Goal: Task Accomplishment & Management: Complete application form

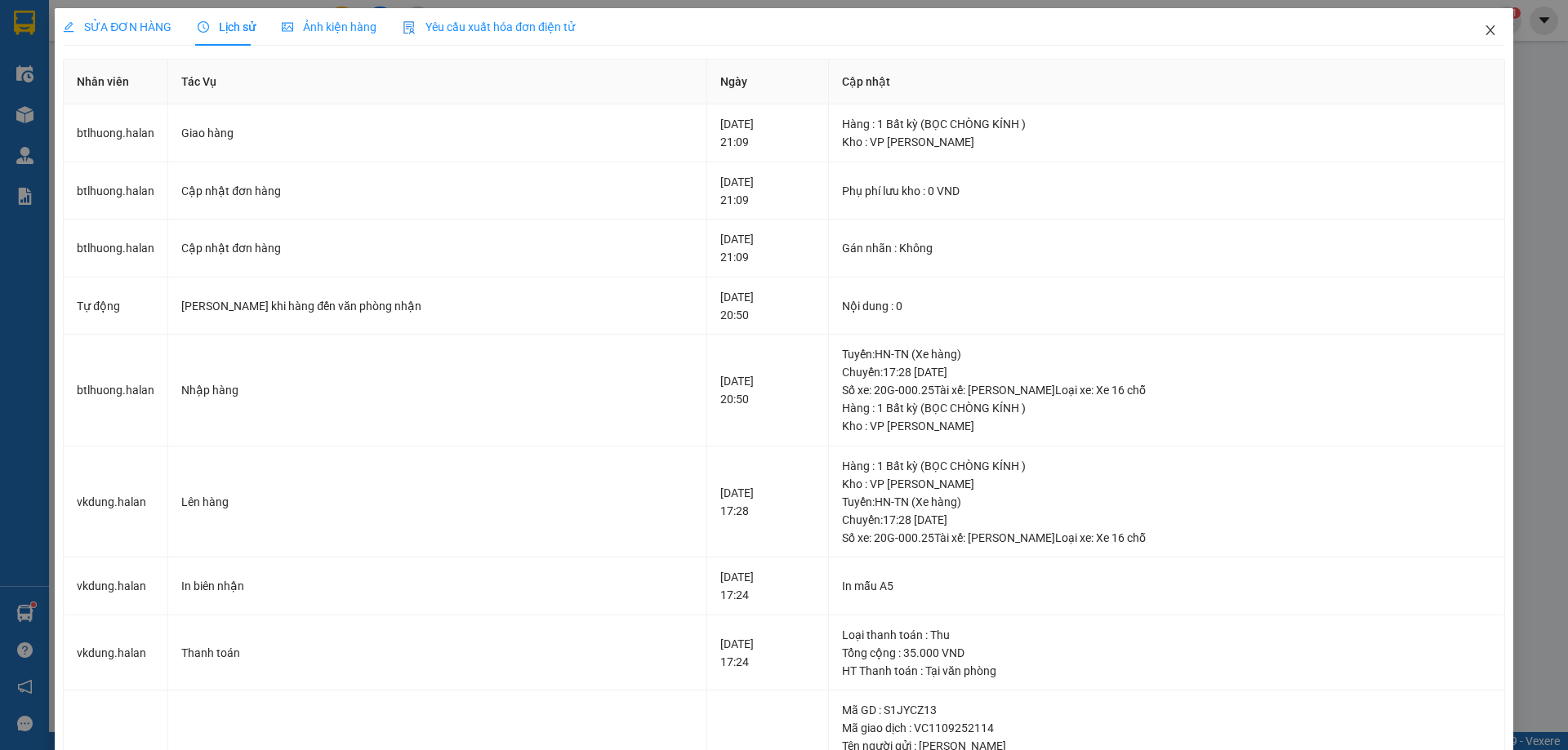
drag, startPoint x: 1473, startPoint y: 32, endPoint x: 1079, endPoint y: 2, distance: 395.1
click at [1470, 33] on span "Close" at bounding box center [1490, 31] width 46 height 46
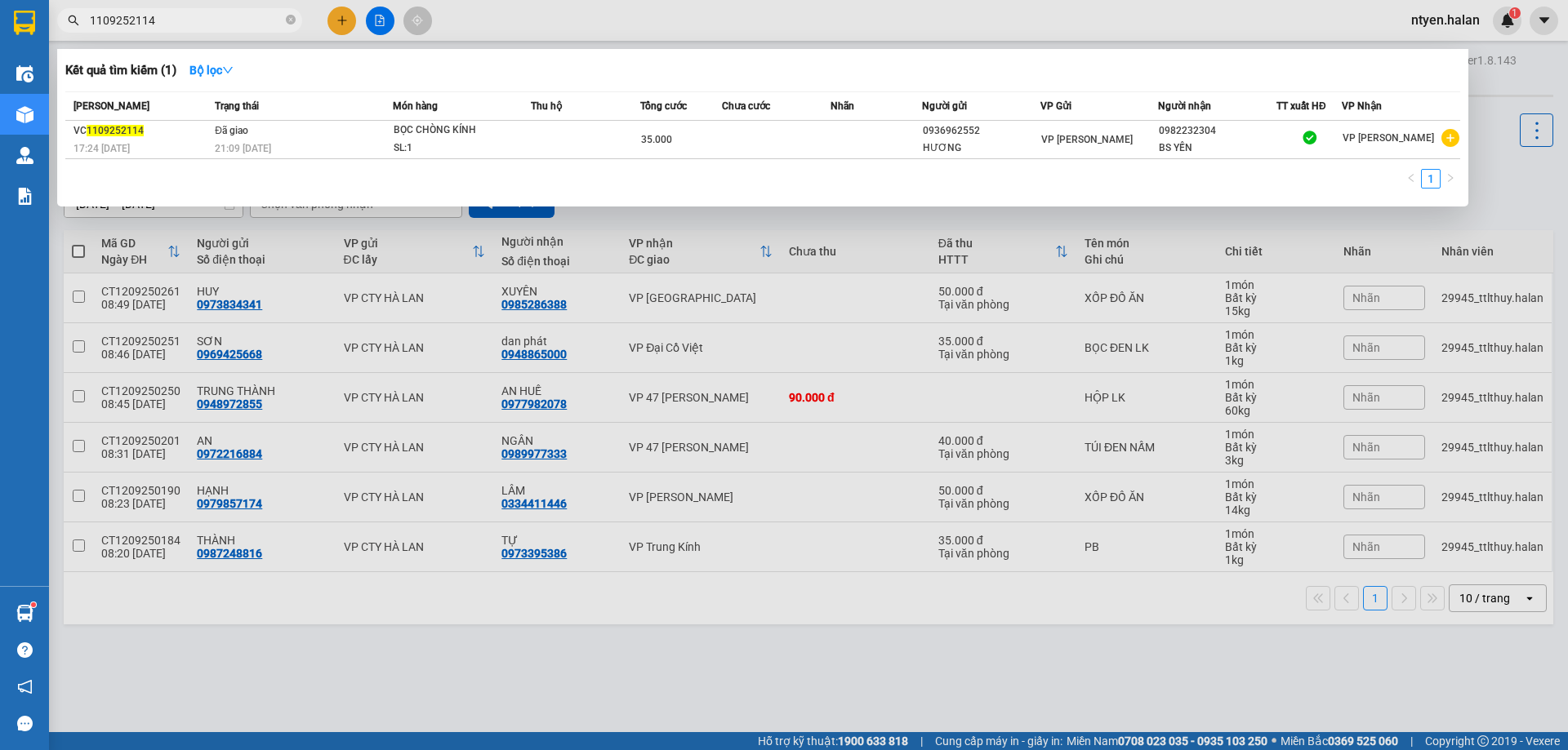
click at [228, 17] on input "1109252114" at bounding box center [186, 20] width 193 height 18
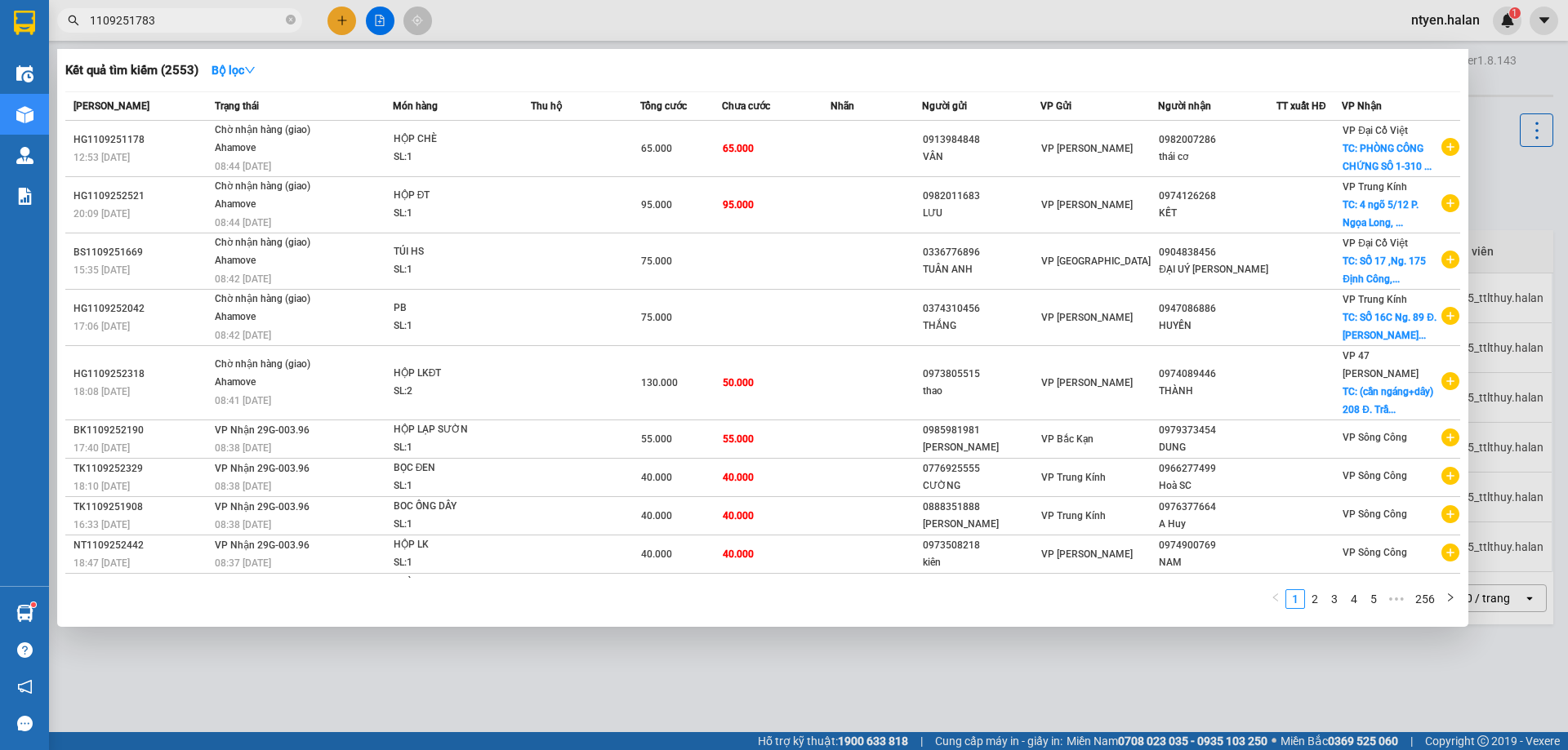
type input "1109251783"
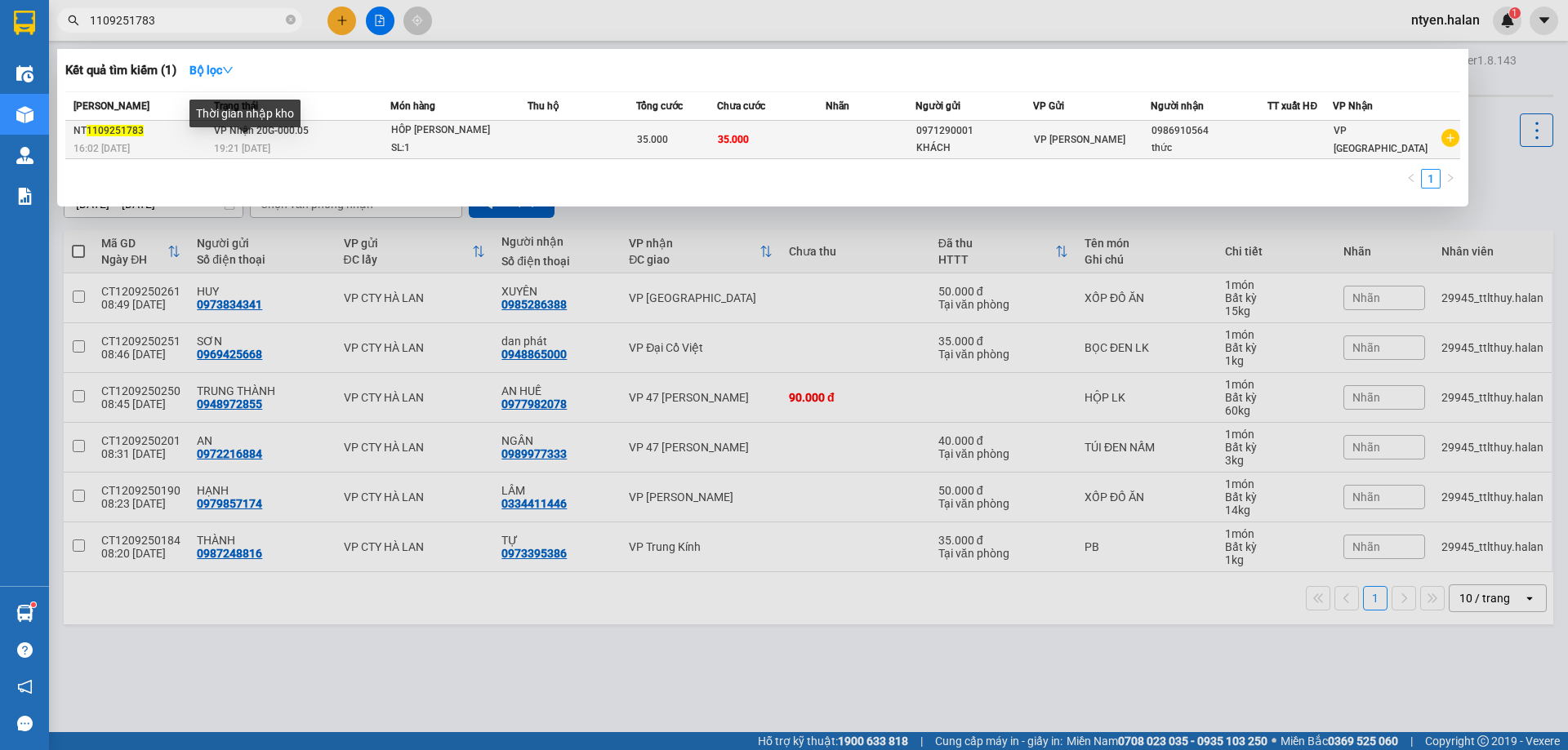
click at [226, 139] on div "19:21 [DATE]" at bounding box center [301, 148] width 176 height 18
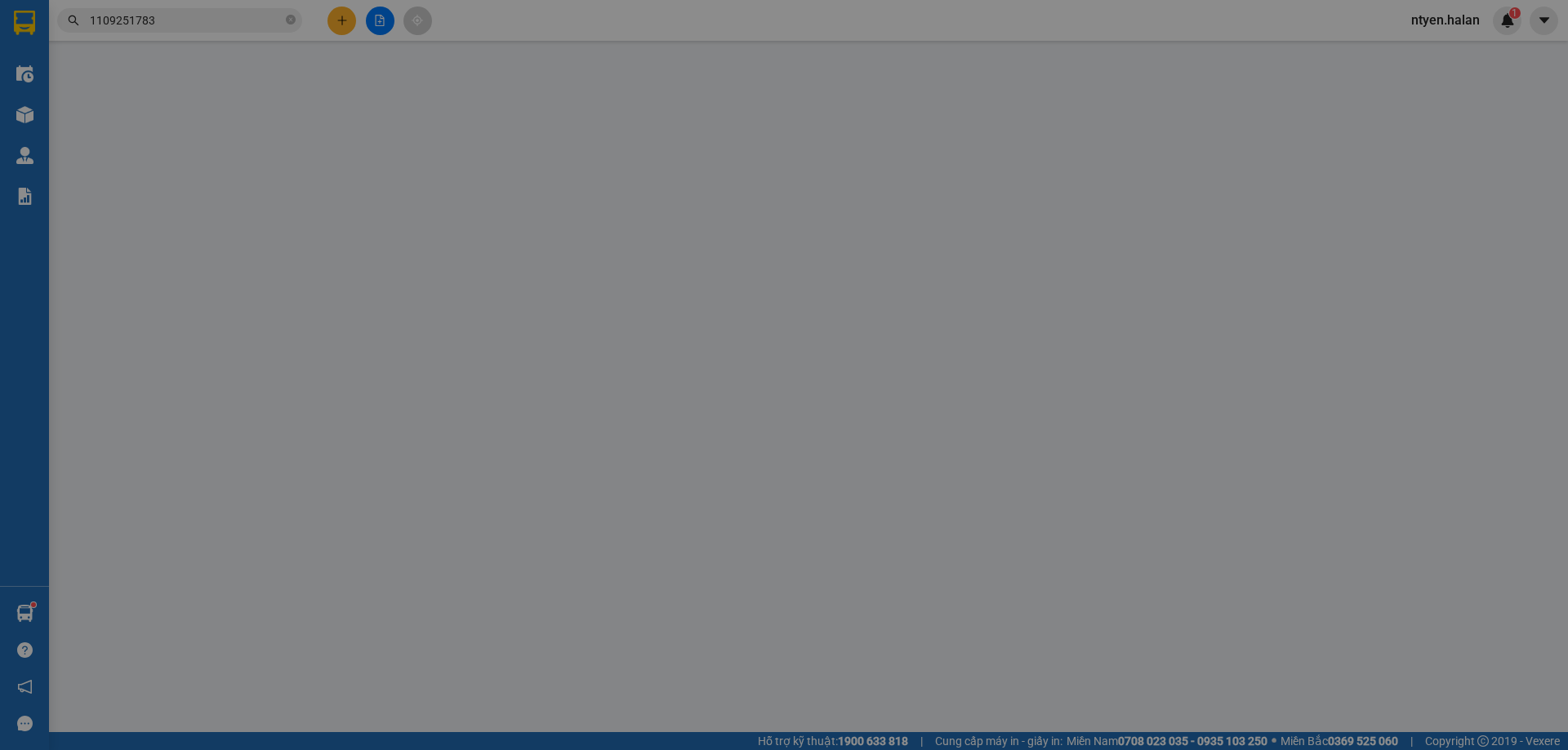
type input "0971290001"
type input "KHÁCH"
type input "0986910564"
type input "thức"
type input "35.000"
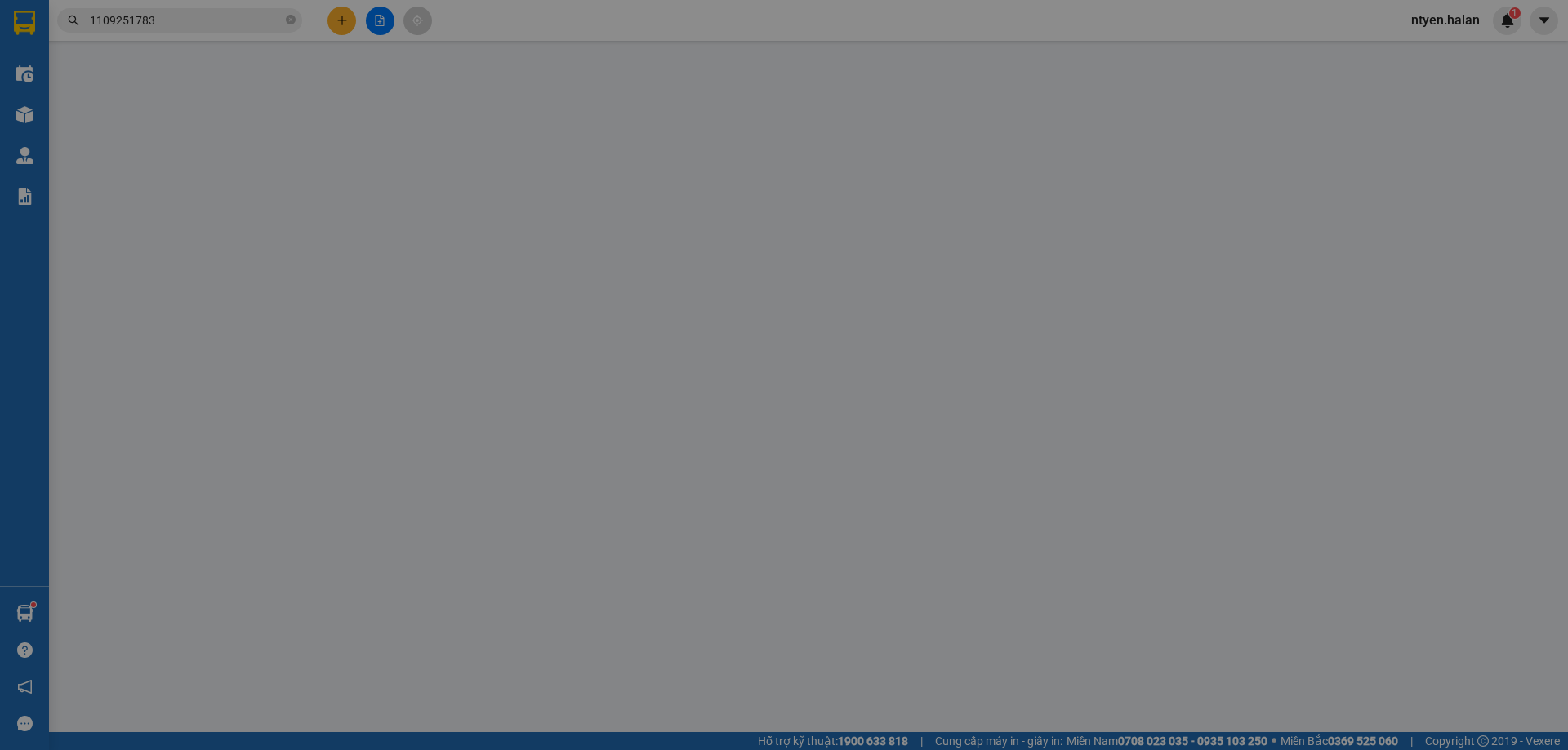
type input "35.000"
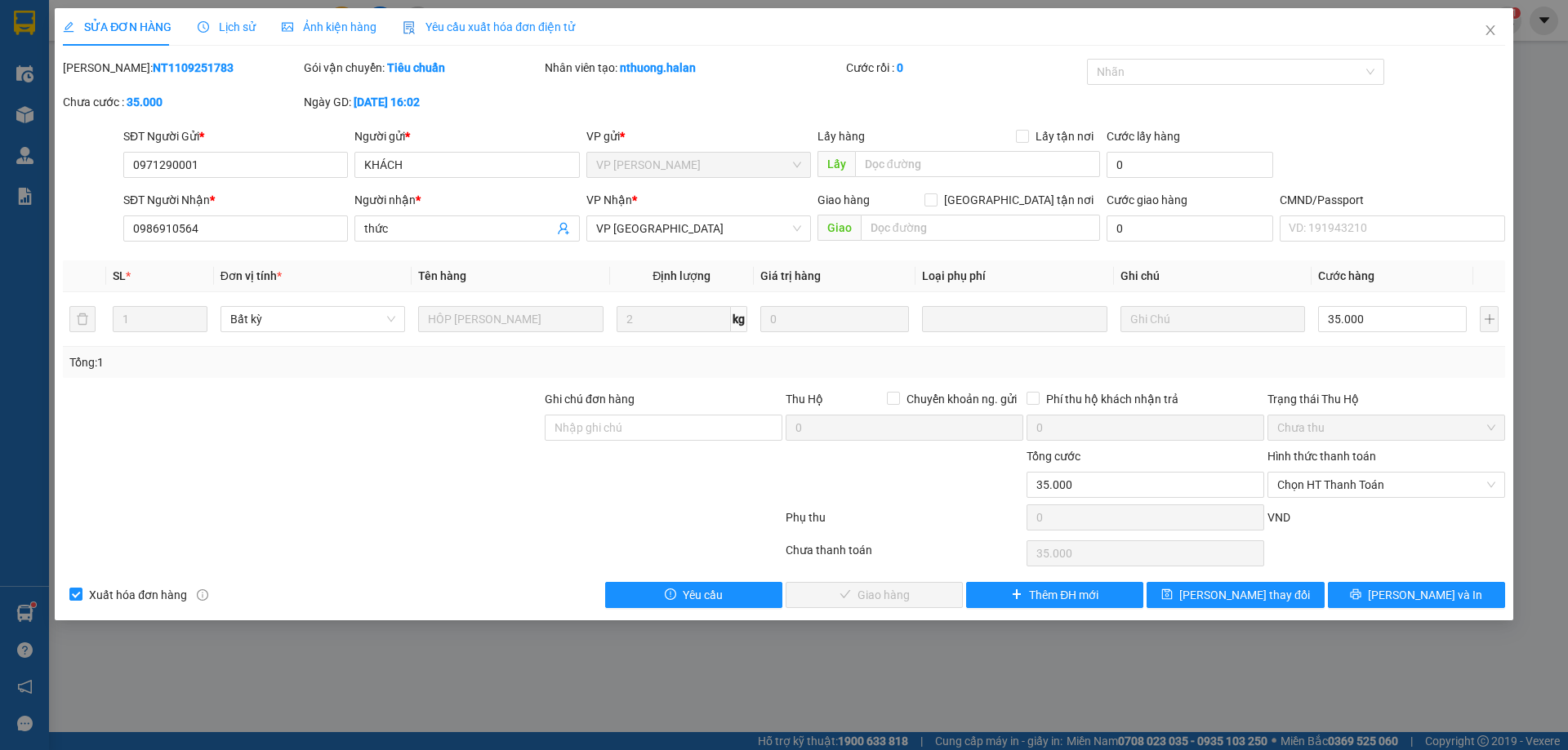
click at [444, 16] on div "Yêu cầu xuất hóa đơn điện tử" at bounding box center [489, 26] width 172 height 38
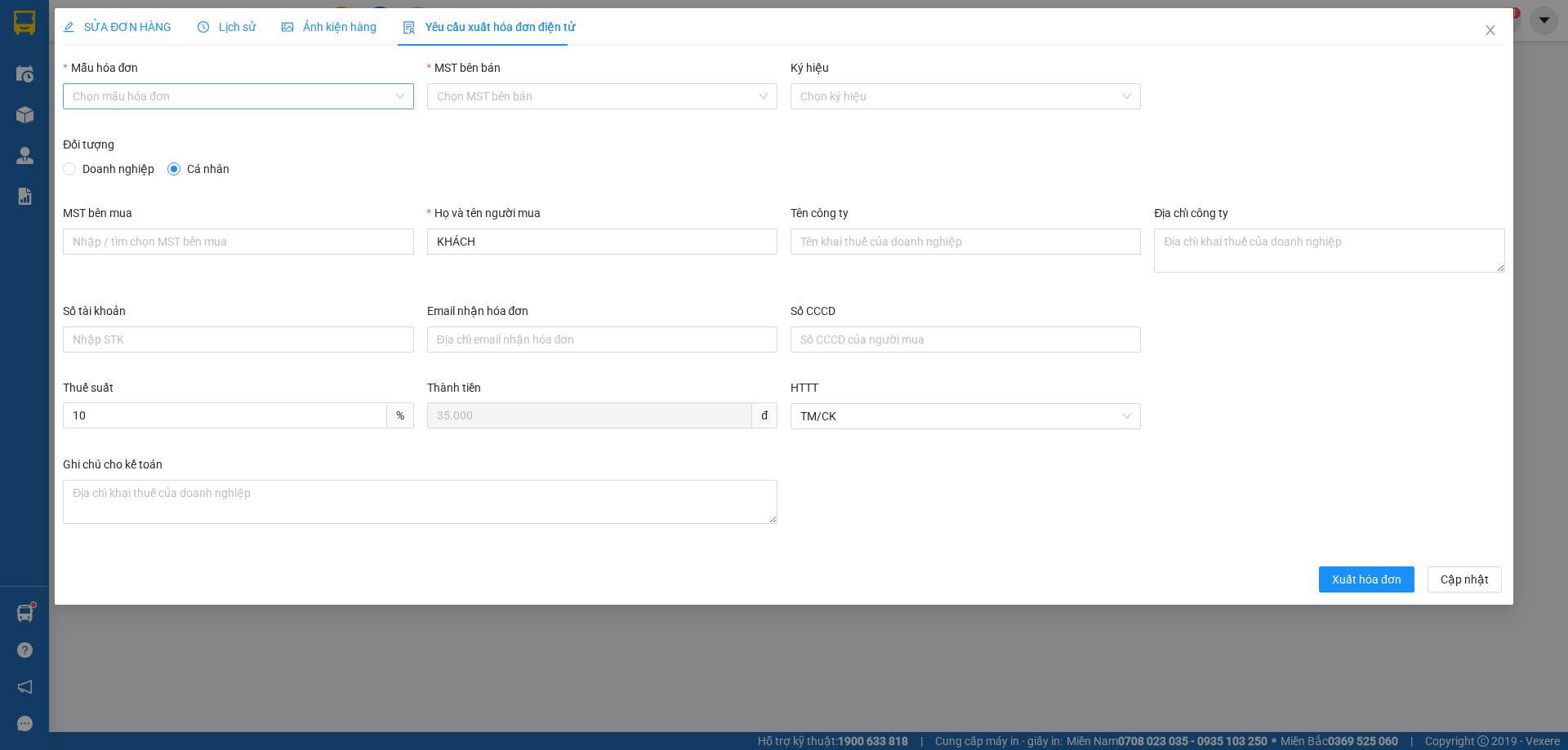
drag, startPoint x: 164, startPoint y: 88, endPoint x: 136, endPoint y: 98, distance: 29.7
click at [161, 88] on input "Mẫu hóa đơn" at bounding box center [232, 96] width 320 height 25
click at [72, 130] on div "1C25MPN" at bounding box center [238, 129] width 350 height 26
type input "8"
click at [73, 171] on input "Doanh nghiệp" at bounding box center [68, 168] width 11 height 11
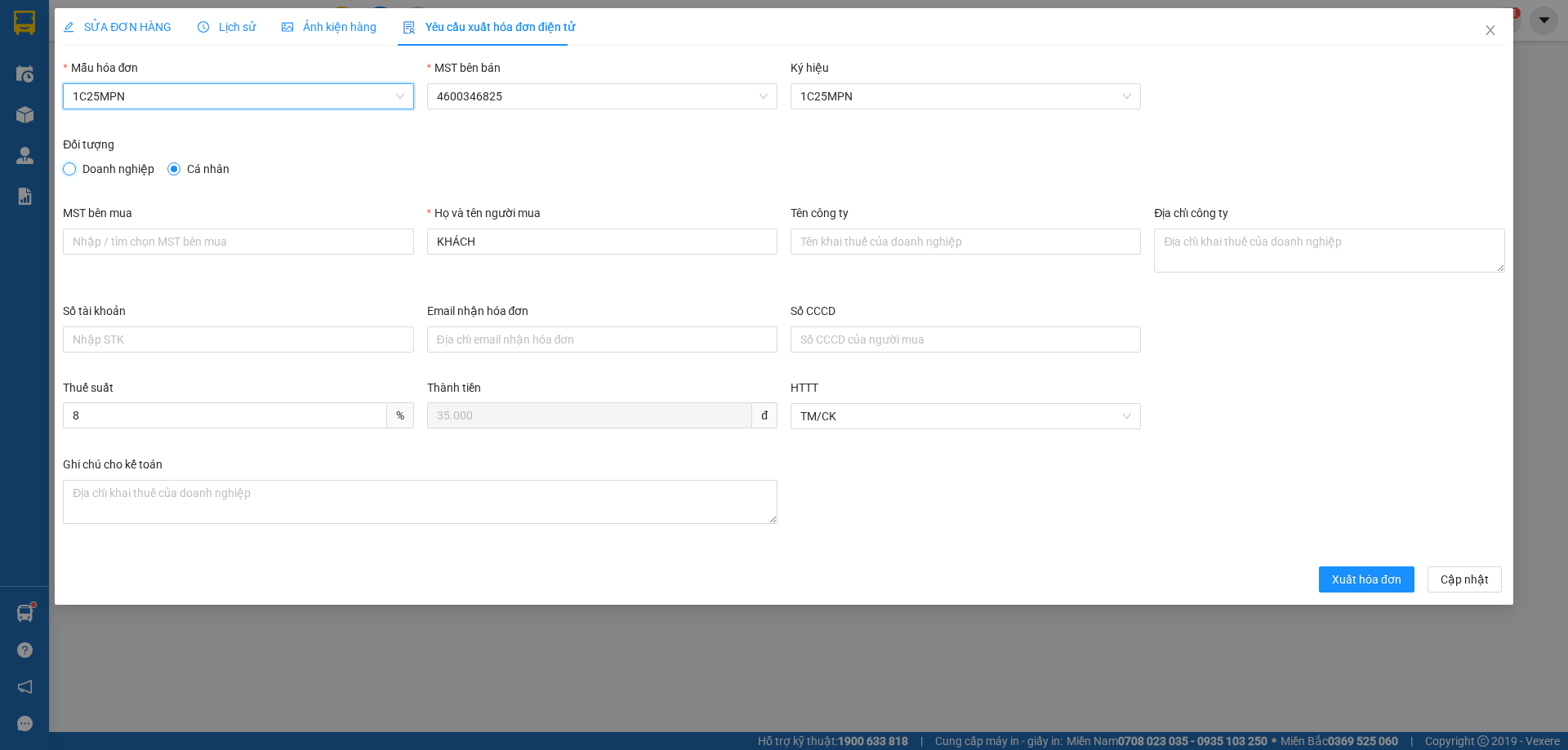
radio input "true"
radio input "false"
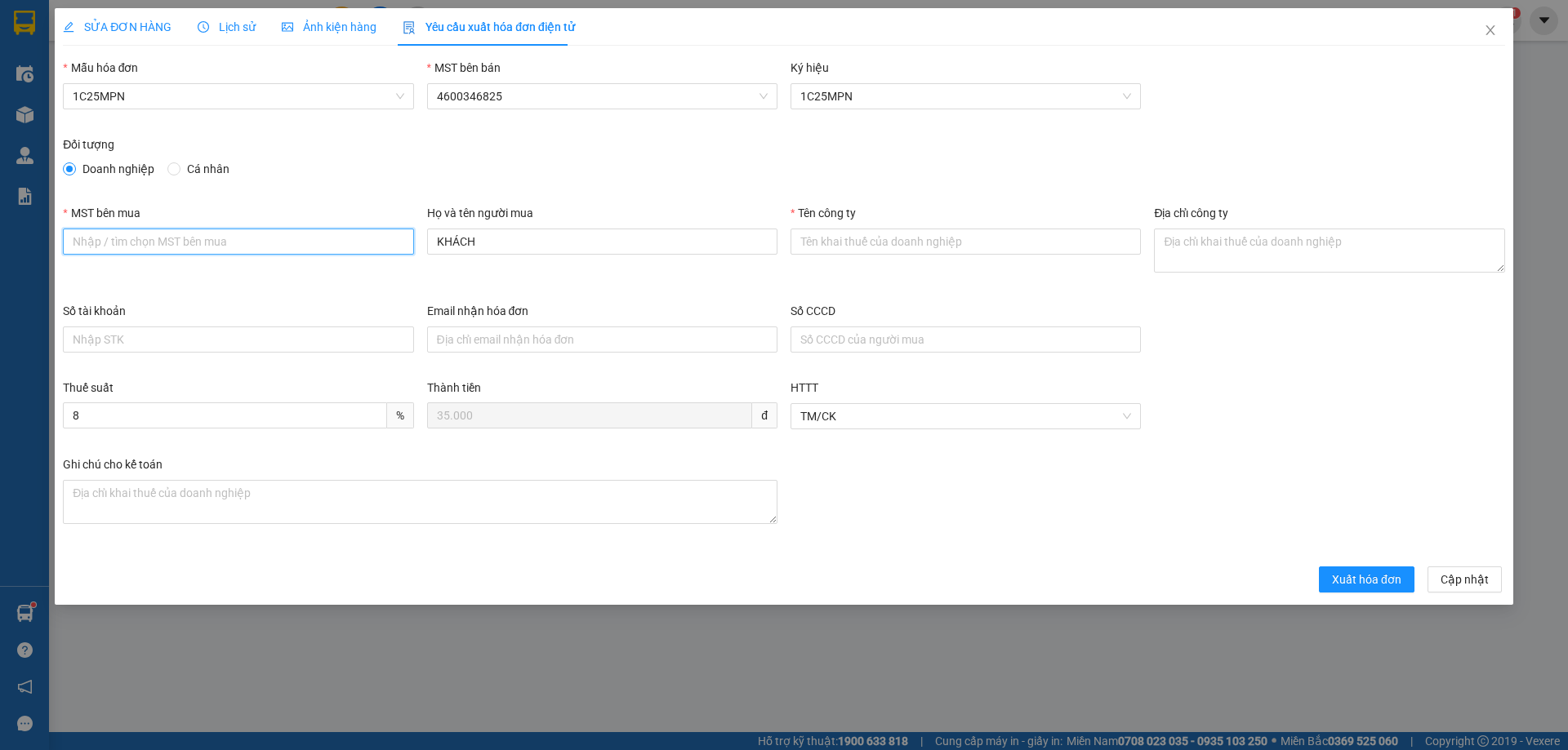
click at [106, 244] on input "MST bên mua" at bounding box center [238, 242] width 350 height 26
paste input "4601258843"
type input "4601258843"
drag, startPoint x: 977, startPoint y: 238, endPoint x: 968, endPoint y: 240, distance: 9.2
click at [974, 238] on input "Tên công ty" at bounding box center [966, 242] width 350 height 26
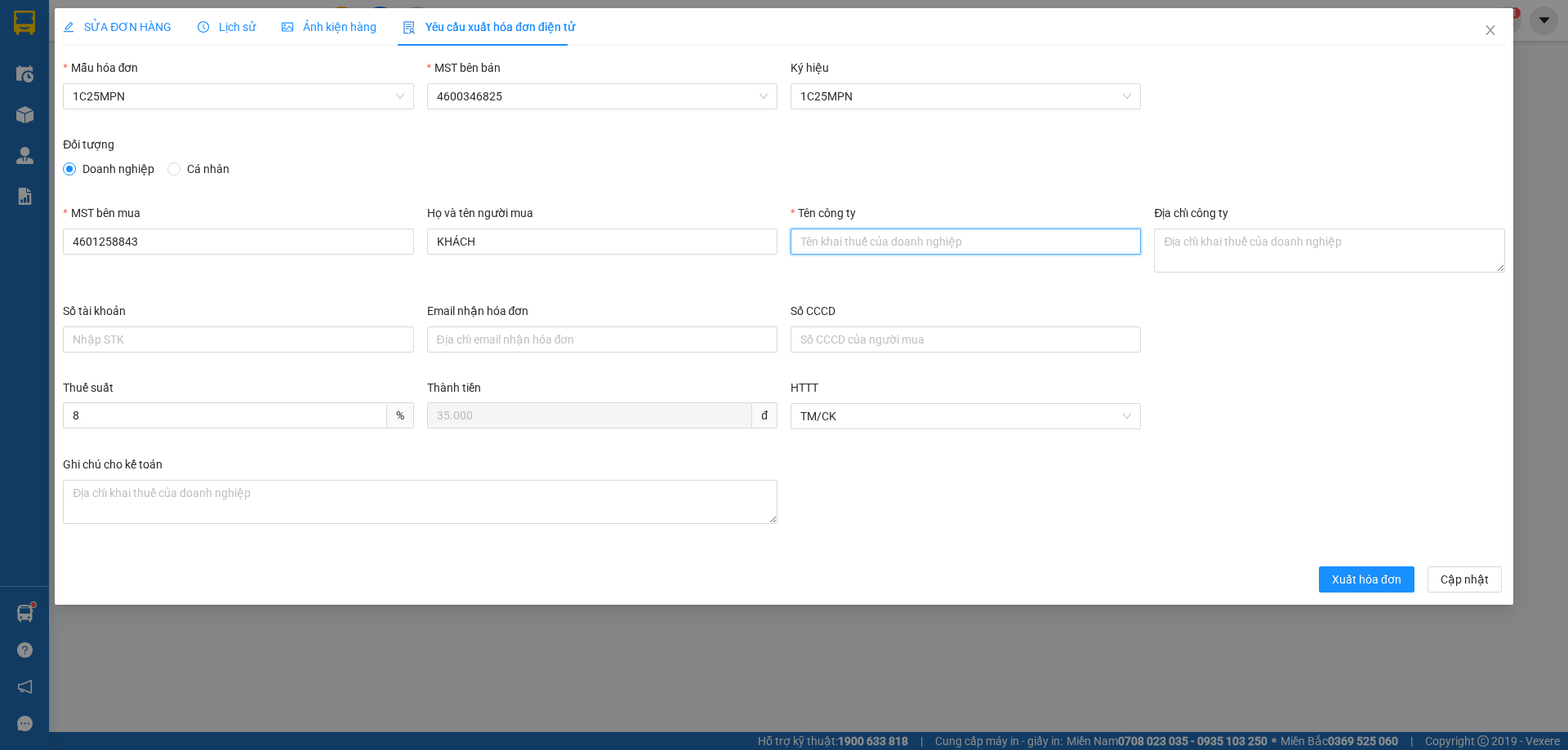
paste input "CÔNG TY TNHH SẢN XUẤT VÀ THƯƠNG MẠI VĂN TÂN"
type input "CÔNG TY TNHH SẢN XUẤT VÀ THƯƠNG MẠI VĂN TÂN"
click at [1230, 246] on textarea "Địa chỉ công ty" at bounding box center [1329, 250] width 350 height 44
paste textarea "[STREET_ADDRESS][PERSON_NAME]."
type textarea "[STREET_ADDRESS][PERSON_NAME]."
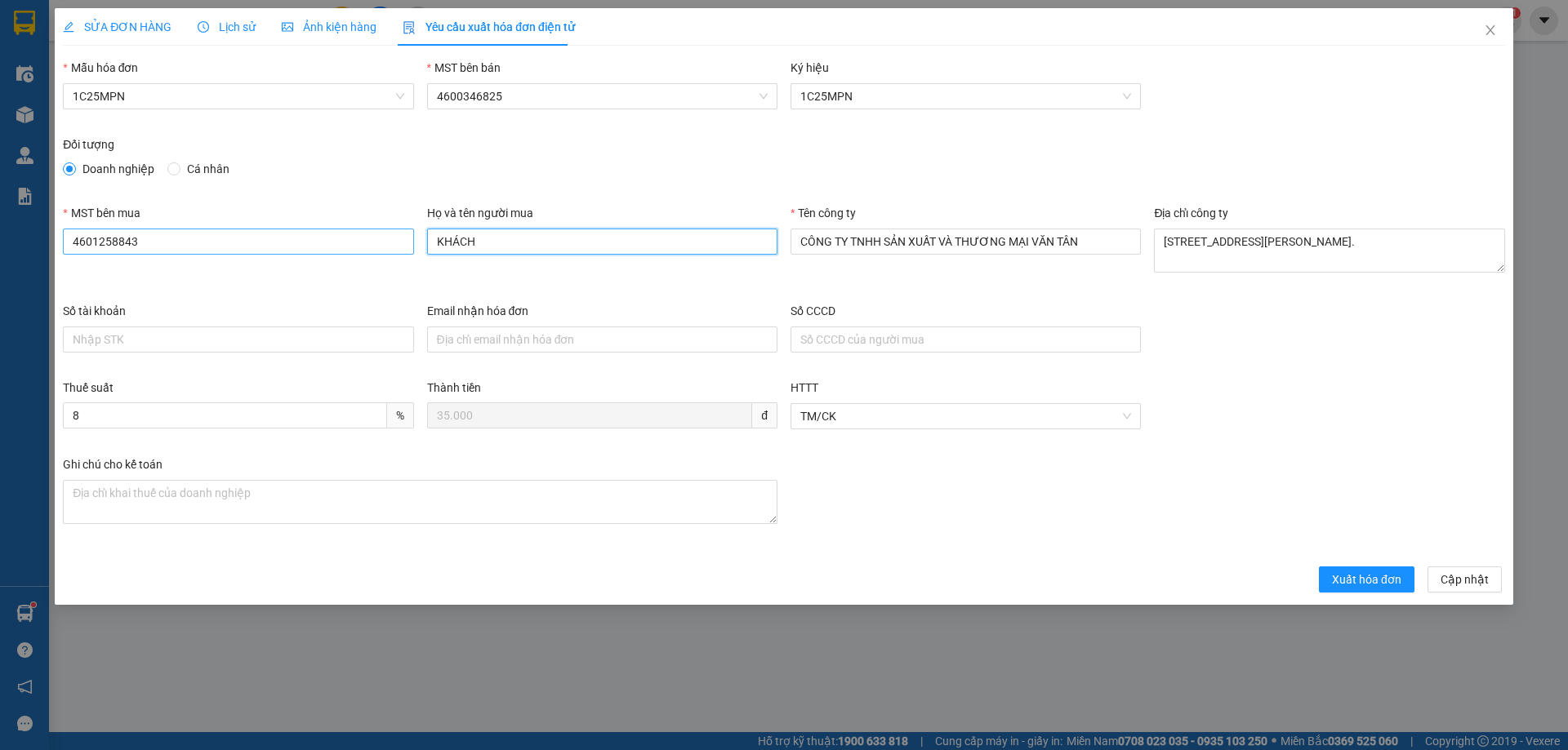
drag, startPoint x: 451, startPoint y: 236, endPoint x: 334, endPoint y: 233, distance: 117.0
click at [337, 233] on div "MST bên mua 4601258843 Họ và tên người mua KHÁCH Tên công ty CÔNG TY TNHH SẢN X…" at bounding box center [784, 253] width 1455 height 98
type input "[PERSON_NAME]"
click at [1356, 576] on span "Xuất hóa đơn" at bounding box center [1366, 579] width 69 height 18
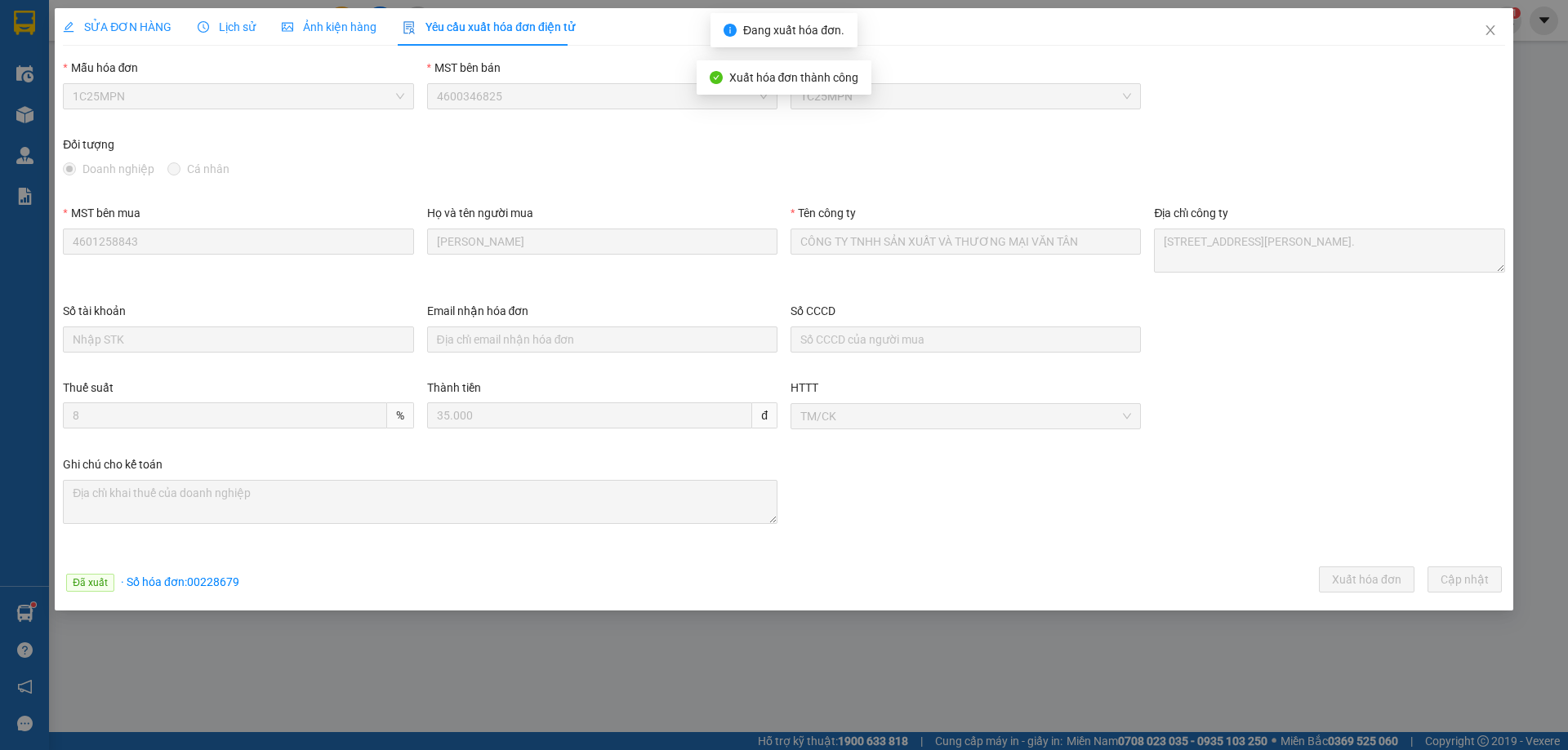
click at [203, 578] on span "· Số hóa đơn: 00228679" at bounding box center [179, 582] width 118 height 13
click at [213, 583] on span "· Số hóa đơn: 00228679" at bounding box center [179, 582] width 118 height 13
copy span "00228679"
